Goal: Transaction & Acquisition: Purchase product/service

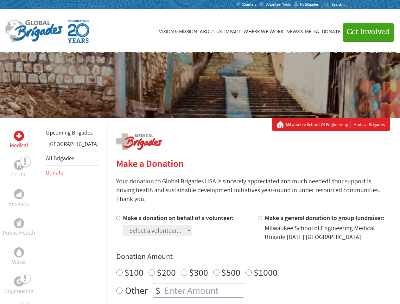
click at [350, 4] on div "Search for:" at bounding box center [337, 4] width 25 height 5
click at [366, 32] on span "Get Involved" at bounding box center [368, 32] width 43 height 8
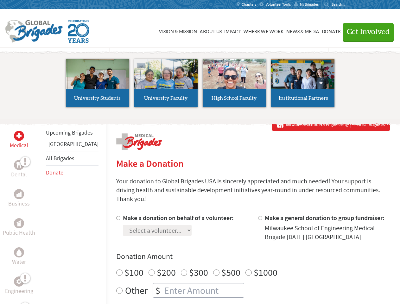
click at [200, 85] on li "High School Faculty" at bounding box center [234, 83] width 68 height 58
click at [42, 211] on div "Upcoming Brigades Panama All Brigades Donate" at bounding box center [72, 270] width 68 height 304
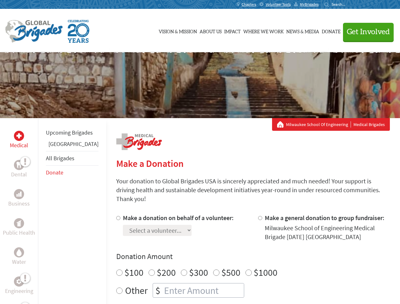
click at [242, 255] on div "Donation Amount $100 $200 $300 $500 $1000 Other $" at bounding box center [253, 275] width 274 height 46
click at [116, 216] on input "Make a donation on behalf of a volunteer:" at bounding box center [118, 218] width 4 height 4
radio input "true"
click at [258, 216] on input "Make a general donation to group fundraiser:" at bounding box center [260, 218] width 4 height 4
radio input "true"
